Goal: Task Accomplishment & Management: Use online tool/utility

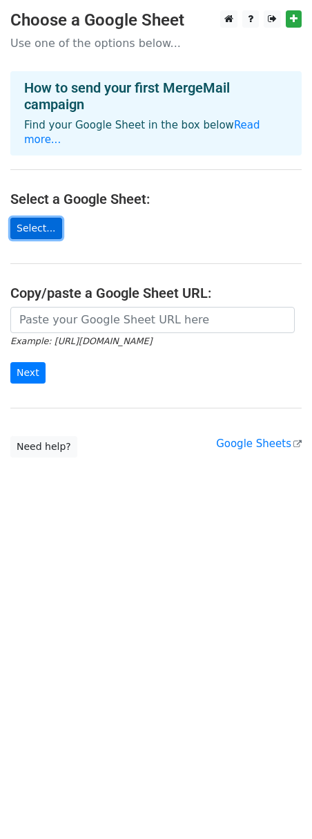
click at [39, 218] on link "Select..." at bounding box center [36, 228] width 52 height 21
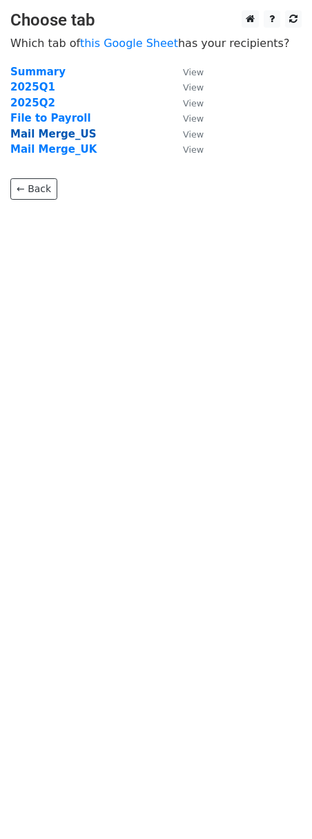
click at [66, 132] on strong "Mail Merge_US" at bounding box center [53, 134] width 86 height 12
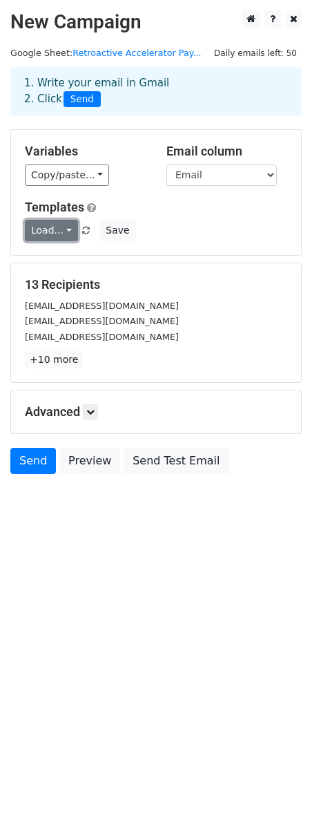
click at [62, 233] on link "Load..." at bounding box center [51, 230] width 53 height 21
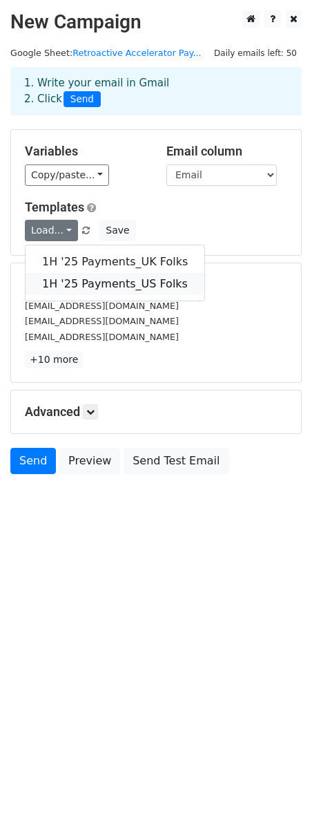
click at [72, 281] on link "1H '25 Payments_US Folks" at bounding box center [115, 284] width 179 height 22
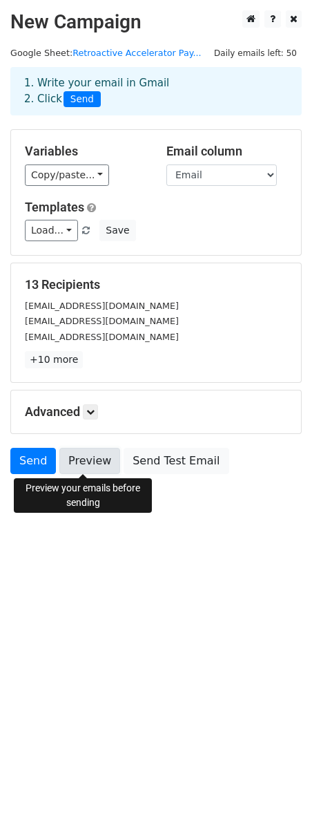
click at [82, 461] on link "Preview" at bounding box center [89, 461] width 61 height 26
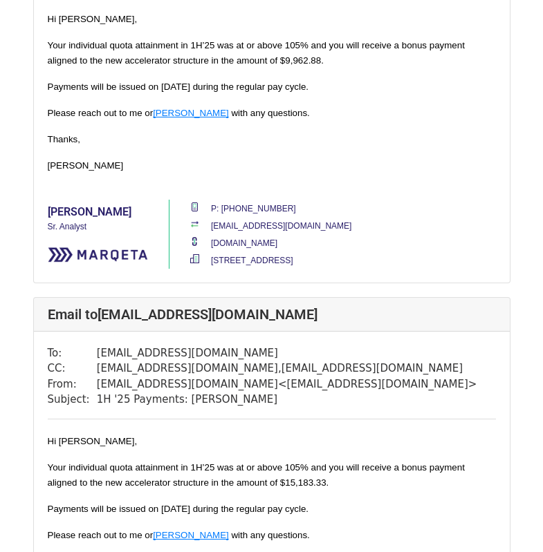
scroll to position [1659, 0]
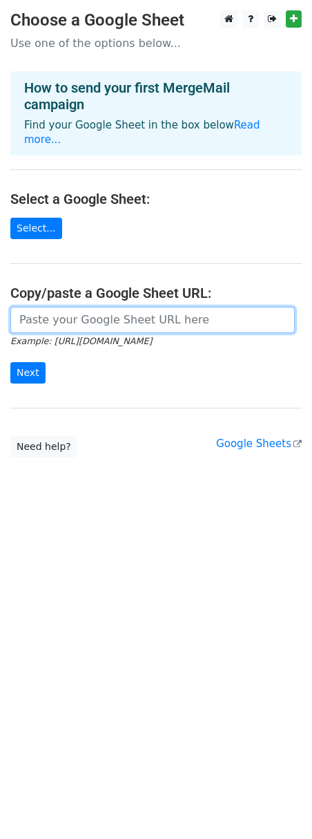
click at [54, 310] on input "url" at bounding box center [152, 320] width 285 height 26
paste input "https://docs.google.com/spreadsheets/d/1M9erPg9GFfKM-bYEvtYljP3taAxUb51Z-I9Sxt5…"
type input "https://docs.google.com/spreadsheets/d/1M9erPg9GFfKM-bYEvtYljP3taAxUb51Z-I9Sxt5…"
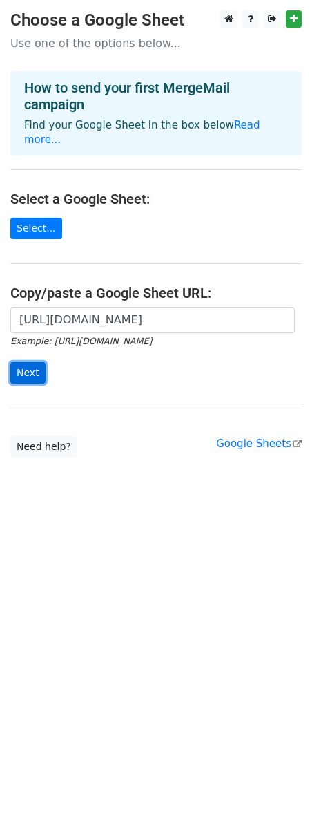
click at [32, 362] on input "Next" at bounding box center [27, 372] width 35 height 21
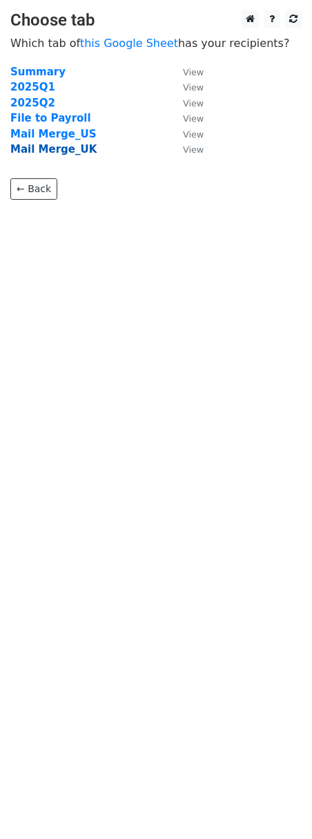
click at [77, 153] on strong "Mail Merge_UK" at bounding box center [53, 149] width 86 height 12
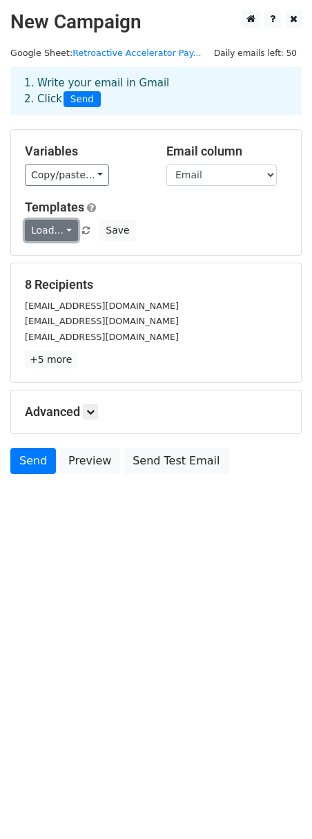
click at [65, 227] on link "Load..." at bounding box center [51, 230] width 53 height 21
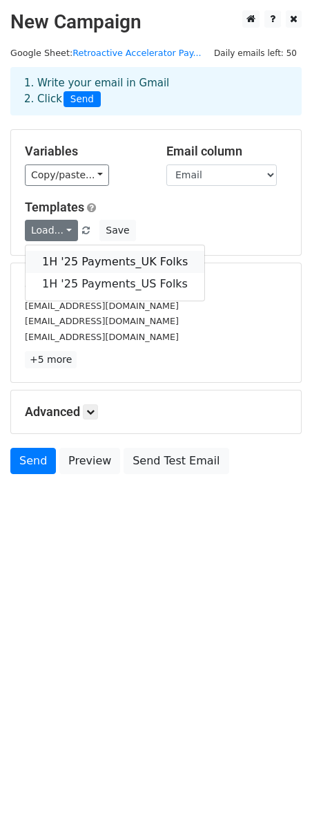
click at [99, 261] on link "1H '25 Payments_UK Folks" at bounding box center [115, 262] width 179 height 22
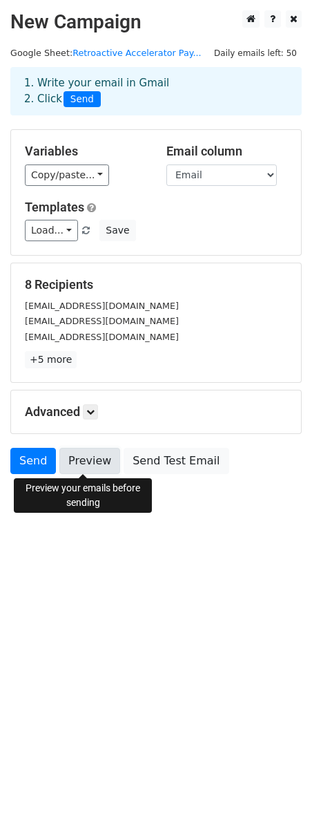
click at [98, 465] on link "Preview" at bounding box center [89, 461] width 61 height 26
click at [131, 57] on link "Retroactive Accelerator Pay..." at bounding box center [137, 53] width 129 height 10
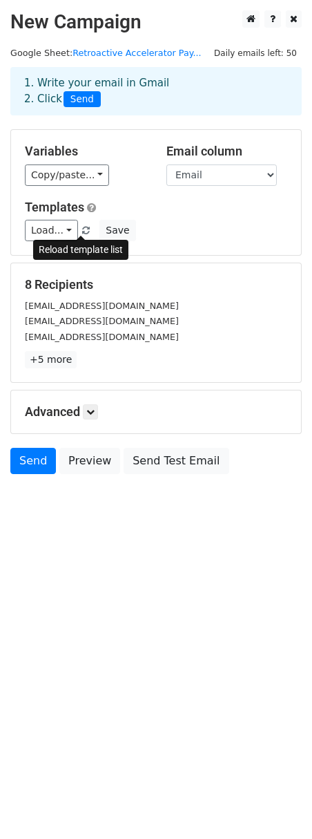
click at [82, 234] on span at bounding box center [86, 231] width 8 height 9
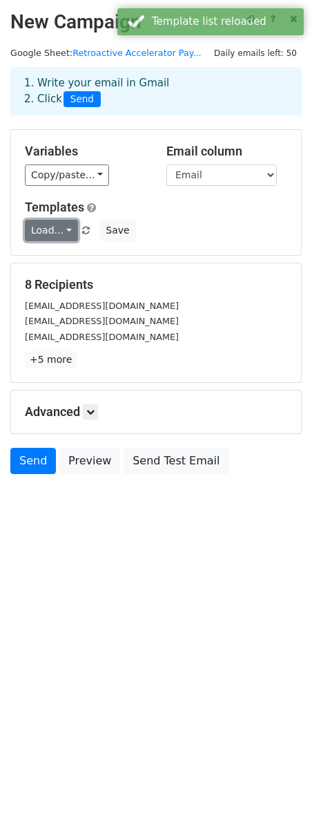
click at [63, 232] on link "Load..." at bounding box center [51, 230] width 53 height 21
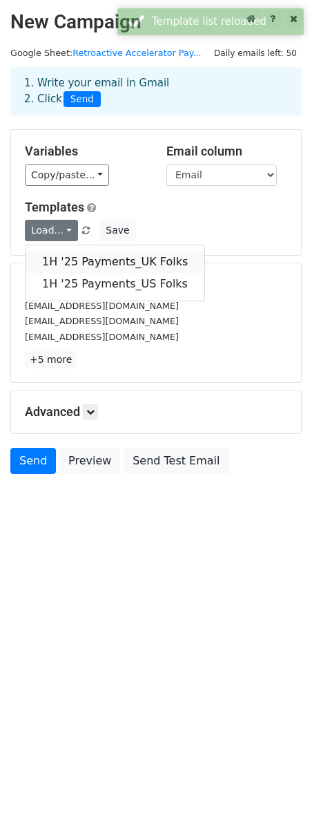
click at [87, 263] on link "1H '25 Payments_UK Folks" at bounding box center [115, 262] width 179 height 22
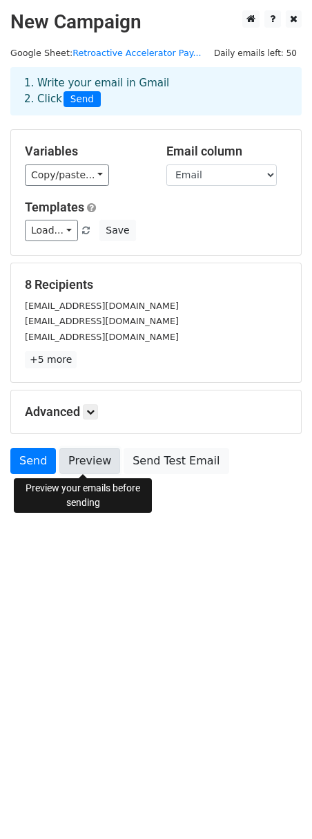
click at [78, 460] on link "Preview" at bounding box center [89, 461] width 61 height 26
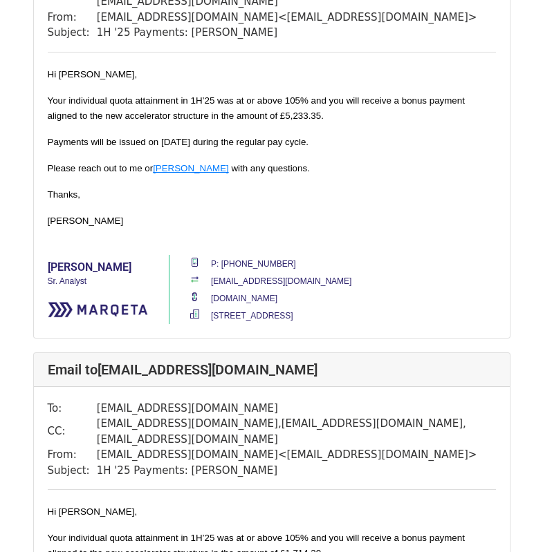
scroll to position [691, 0]
